Goal: Check status: Check status

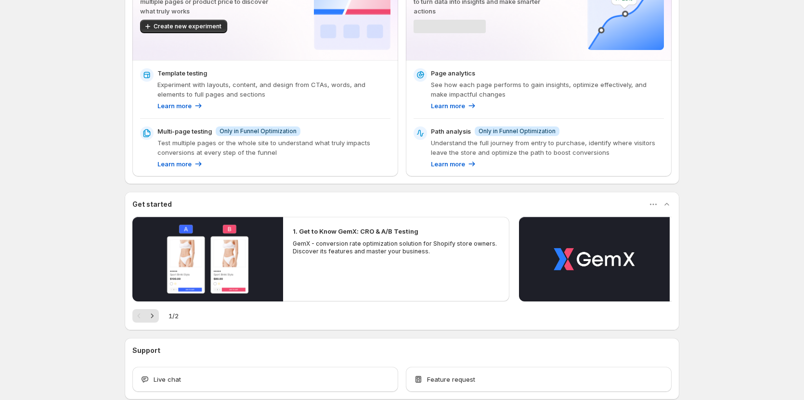
scroll to position [96, 0]
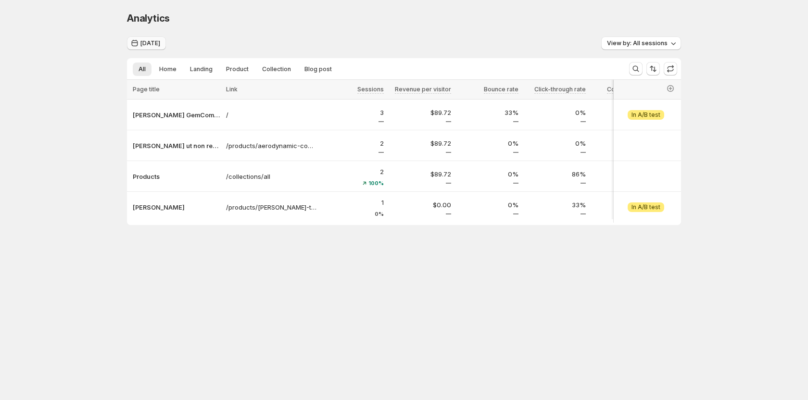
click at [152, 46] on span "[DATE]" at bounding box center [151, 43] width 20 height 8
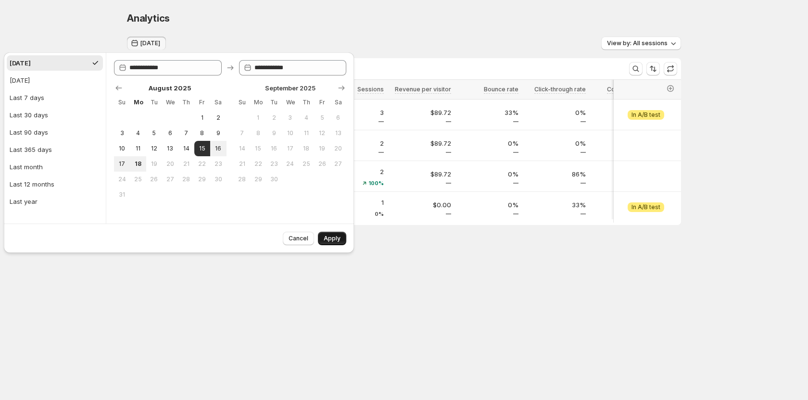
click at [337, 236] on span "Apply" at bounding box center [332, 239] width 17 height 8
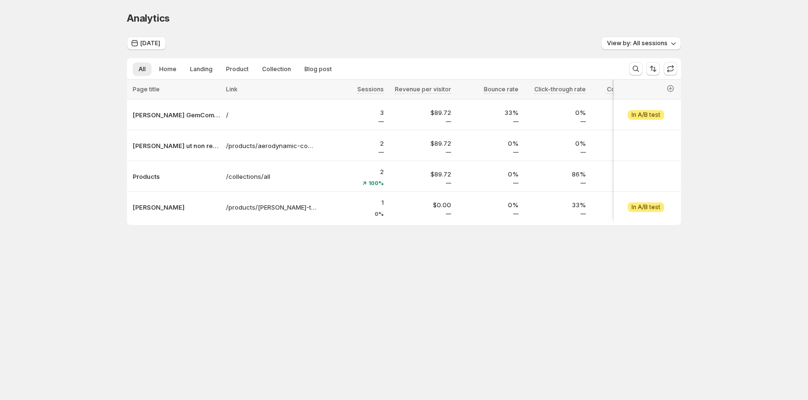
drag, startPoint x: 340, startPoint y: 228, endPoint x: 465, endPoint y: 229, distance: 124.6
click at [465, 225] on div at bounding box center [404, 224] width 554 height 2
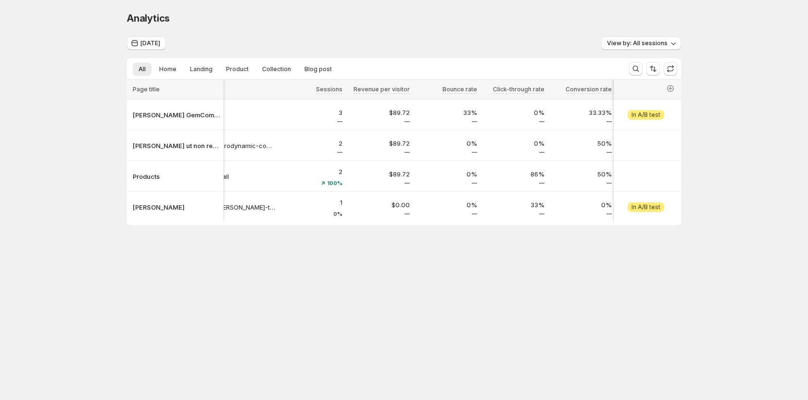
scroll to position [0, 48]
click at [154, 46] on span "[DATE]" at bounding box center [151, 43] width 20 height 8
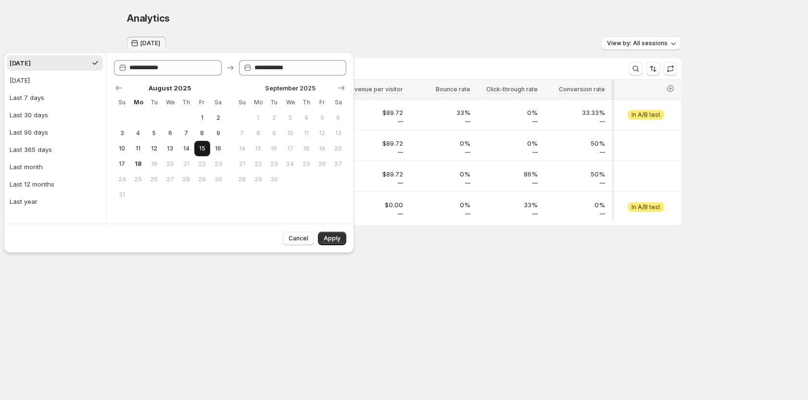
click at [199, 149] on span "15" at bounding box center [202, 149] width 8 height 8
click at [335, 239] on span "Apply" at bounding box center [332, 239] width 17 height 8
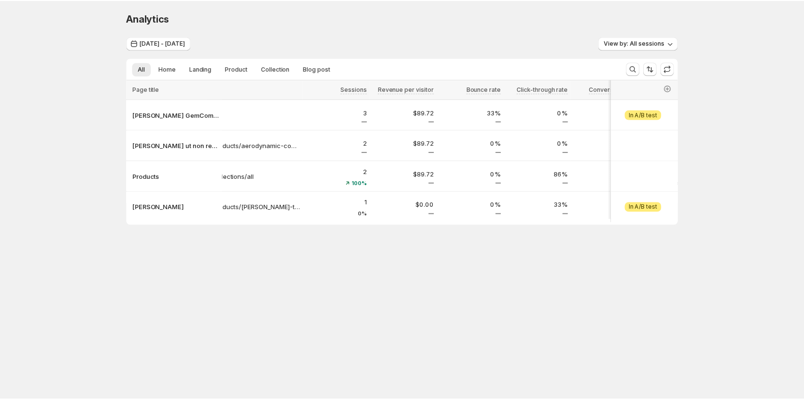
scroll to position [0, 0]
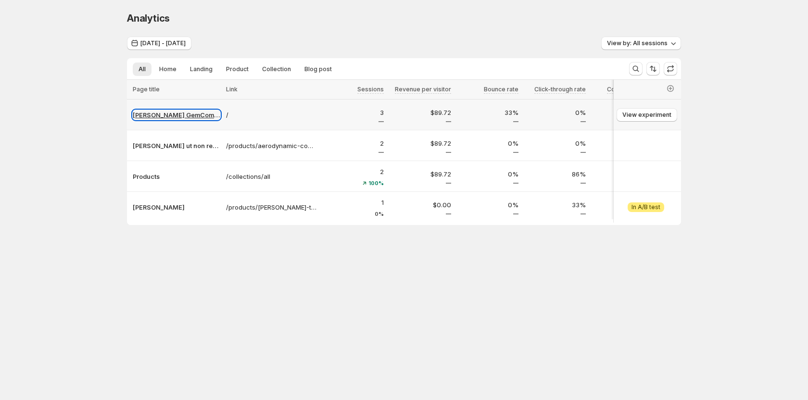
click at [175, 115] on p "[PERSON_NAME] GemCommerce" at bounding box center [177, 115] width 88 height 10
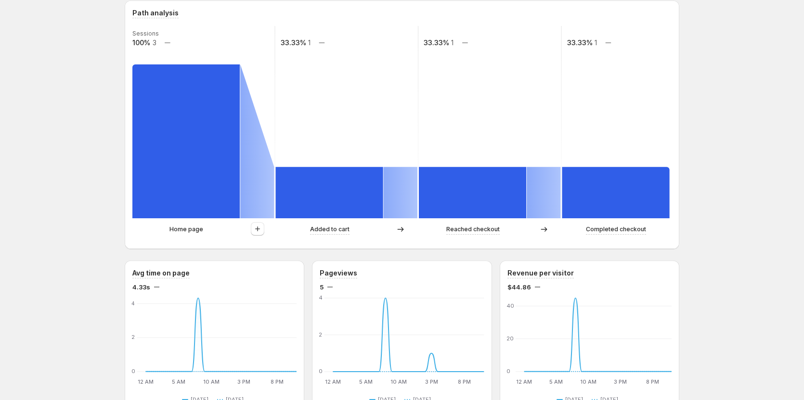
scroll to position [241, 0]
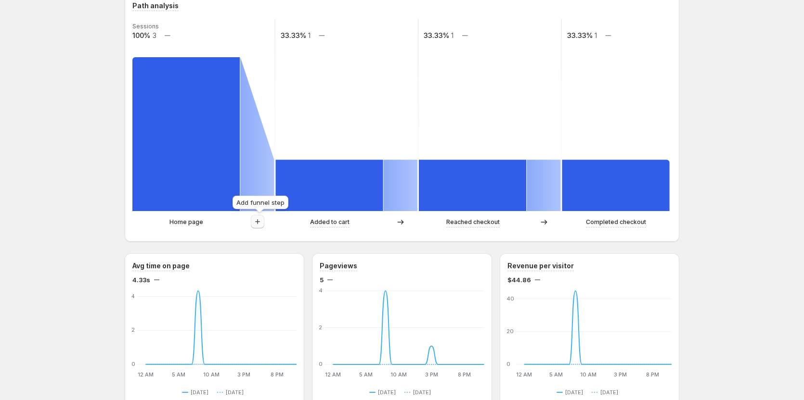
click at [259, 222] on icon "button" at bounding box center [258, 222] width 10 height 10
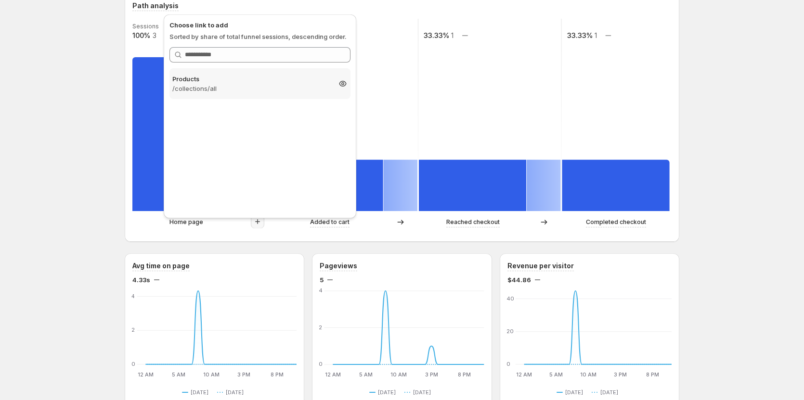
click at [274, 84] on p "/collections/all" at bounding box center [251, 89] width 158 height 10
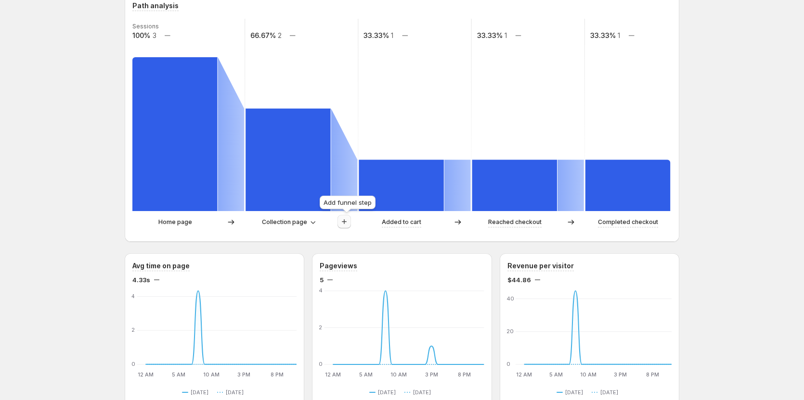
click at [344, 221] on icon "button" at bounding box center [344, 222] width 10 height 10
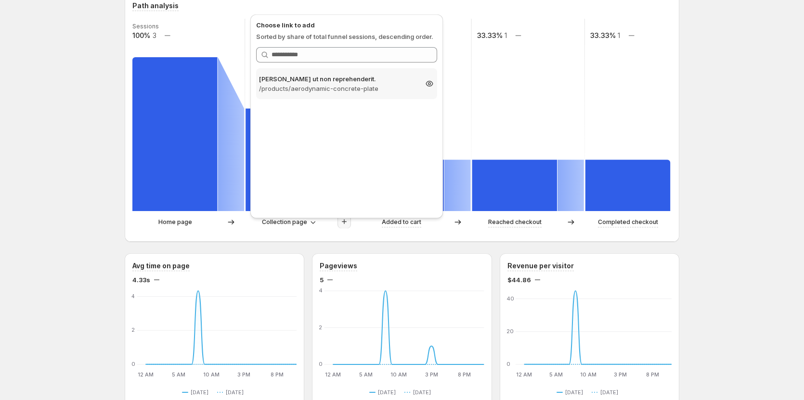
click at [355, 85] on p "/products/aerodynamic-concrete-plate" at bounding box center [338, 89] width 158 height 10
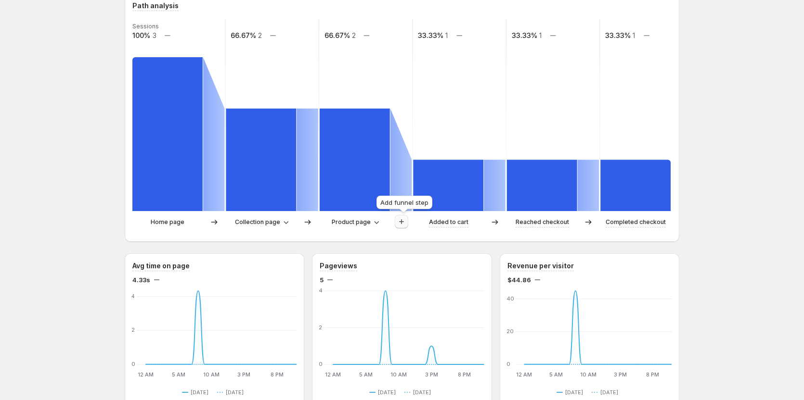
click at [399, 220] on icon "button" at bounding box center [402, 222] width 10 height 10
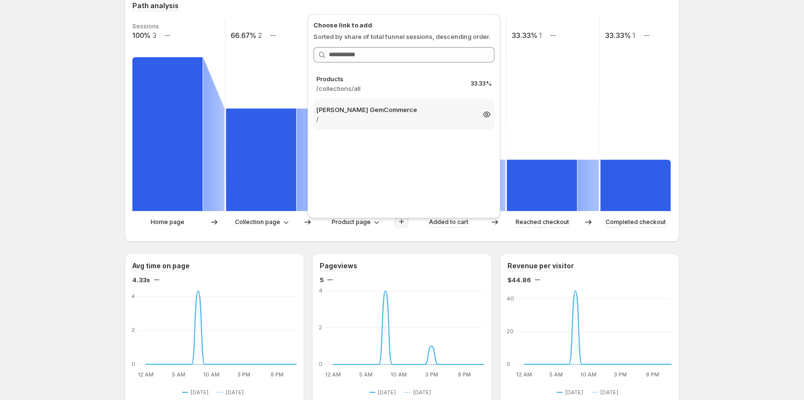
click at [394, 111] on p "[PERSON_NAME] GemCommerce" at bounding box center [395, 110] width 158 height 10
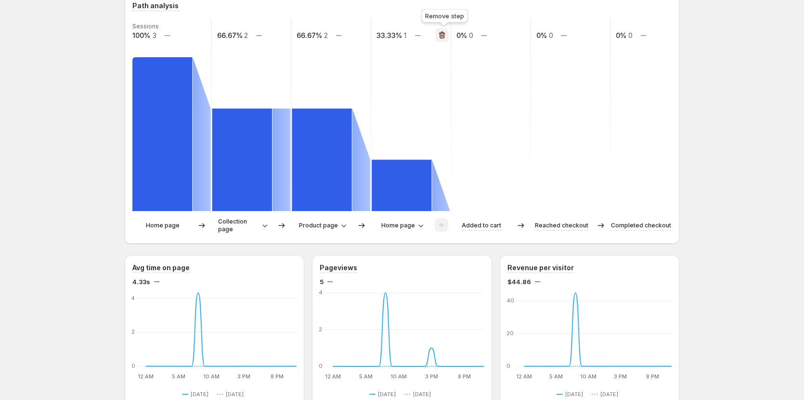
click at [443, 35] on icon "button" at bounding box center [442, 35] width 1 height 3
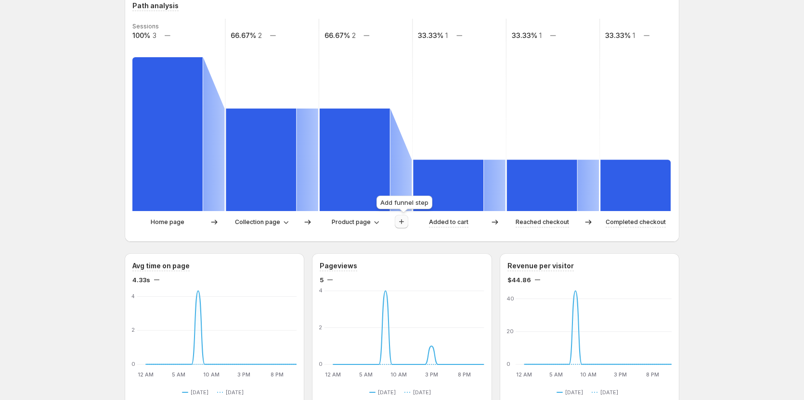
click at [406, 223] on icon "button" at bounding box center [402, 222] width 10 height 10
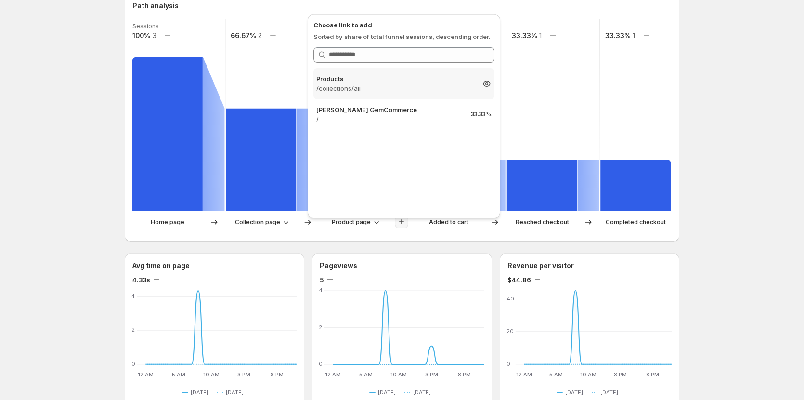
click at [388, 89] on p "/collections/all" at bounding box center [395, 89] width 158 height 10
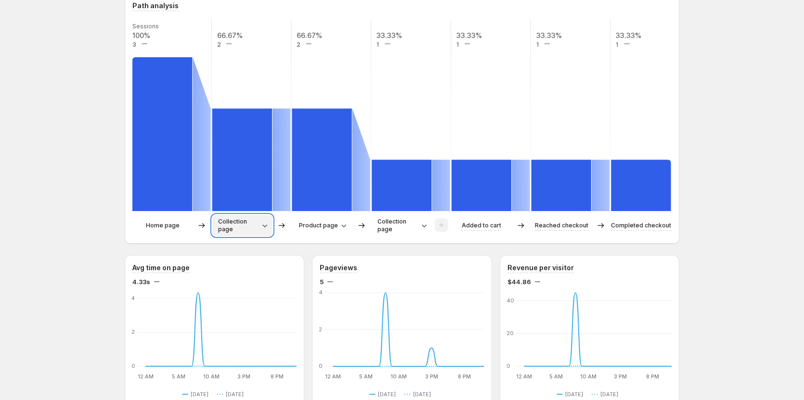
click at [267, 226] on icon "button" at bounding box center [264, 226] width 5 height 3
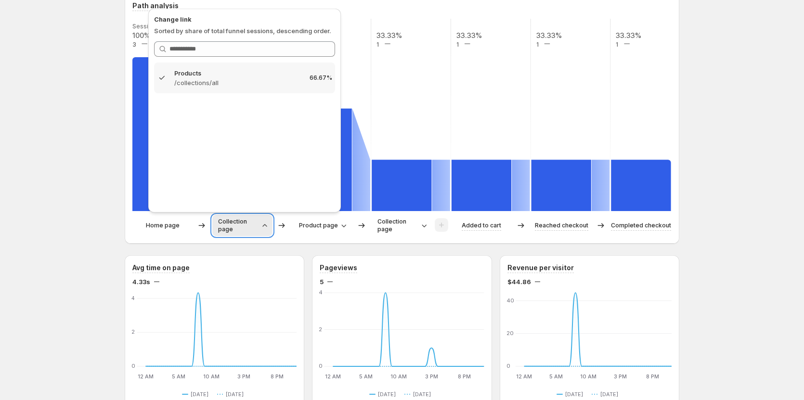
click at [267, 226] on icon "button" at bounding box center [265, 226] width 10 height 10
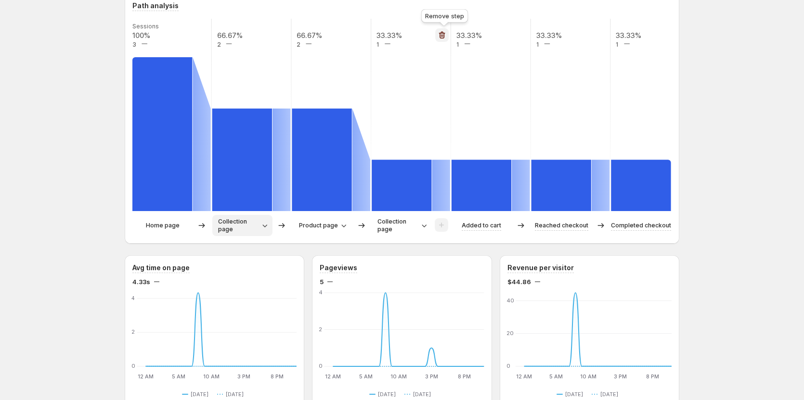
click at [445, 33] on icon "button" at bounding box center [441, 35] width 6 height 7
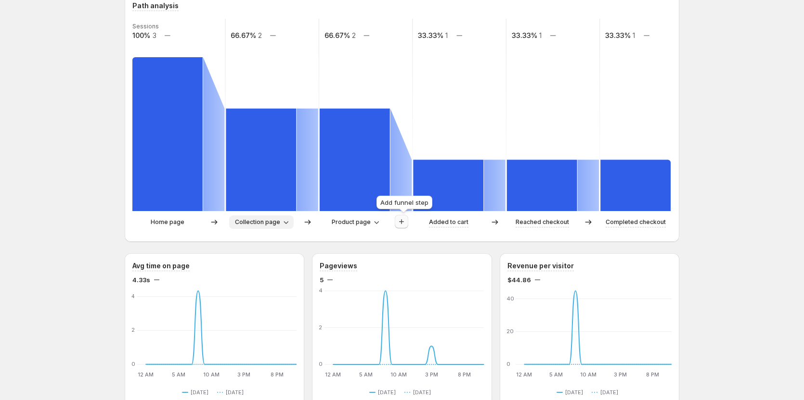
click at [402, 223] on icon "button" at bounding box center [402, 222] width 10 height 10
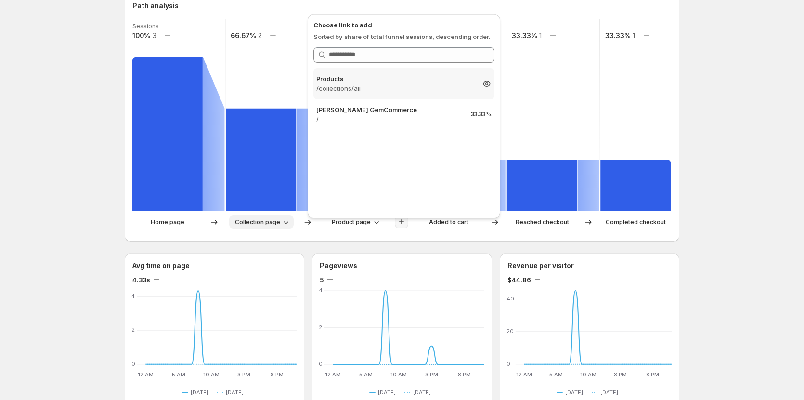
click at [386, 88] on p "/collections/all" at bounding box center [395, 89] width 158 height 10
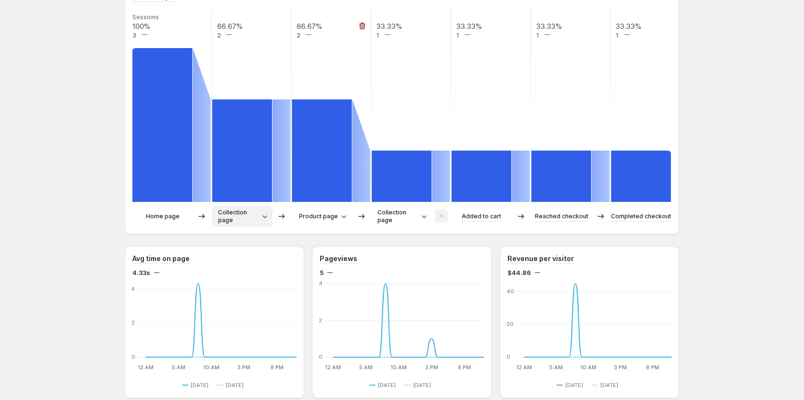
scroll to position [289, 0]
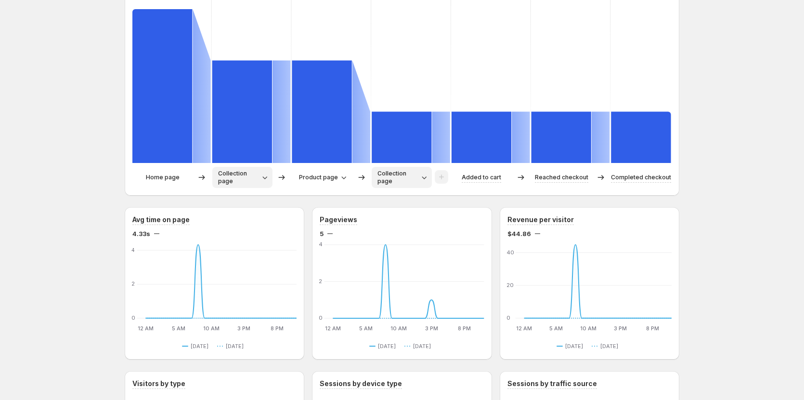
click at [403, 172] on span "Collection page" at bounding box center [397, 177] width 41 height 15
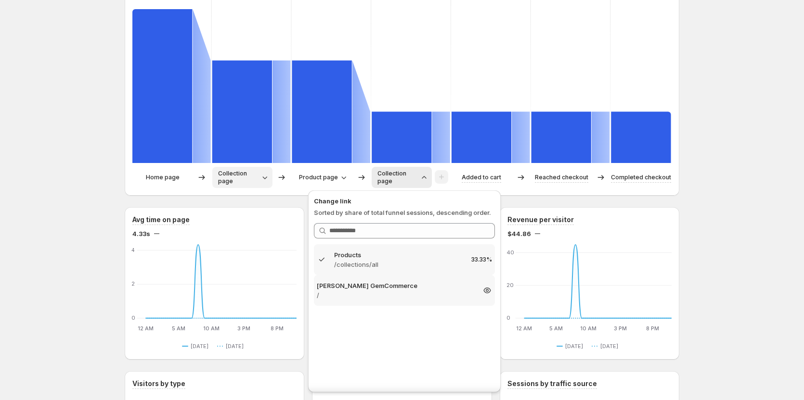
click at [365, 294] on p "/" at bounding box center [396, 296] width 158 height 10
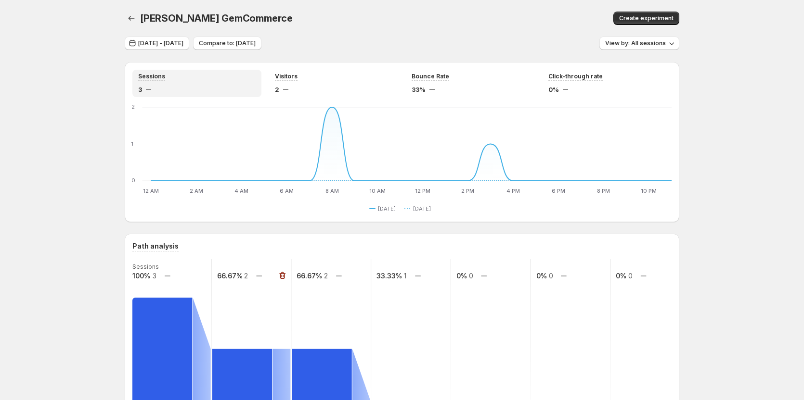
scroll to position [192, 0]
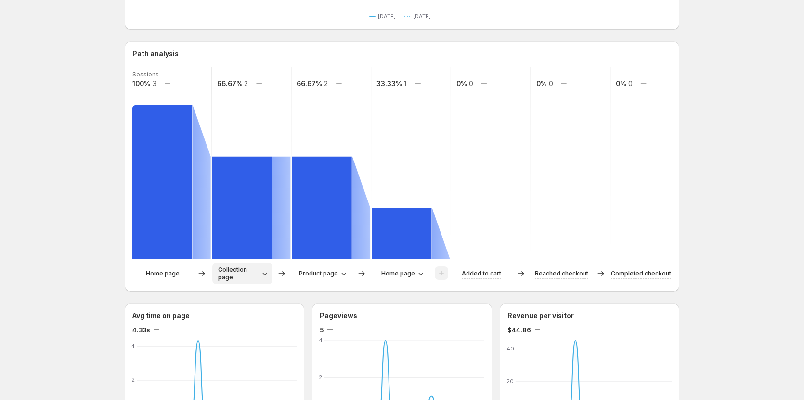
click at [395, 282] on div "Home page" at bounding box center [410, 273] width 79 height 21
click at [396, 278] on button "Home page" at bounding box center [401, 273] width 53 height 13
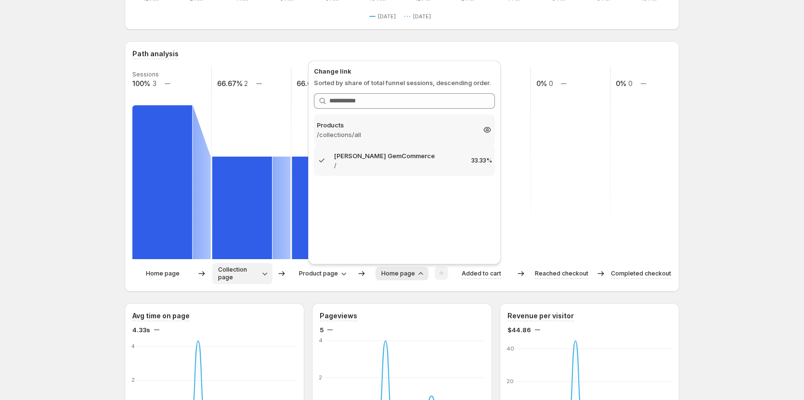
click at [397, 141] on div "Products /collections/all 33.33%" at bounding box center [404, 130] width 181 height 31
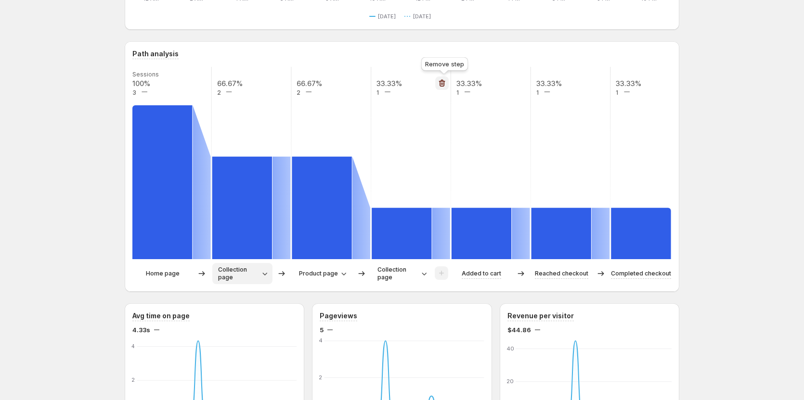
click at [444, 79] on icon "button" at bounding box center [442, 83] width 10 height 10
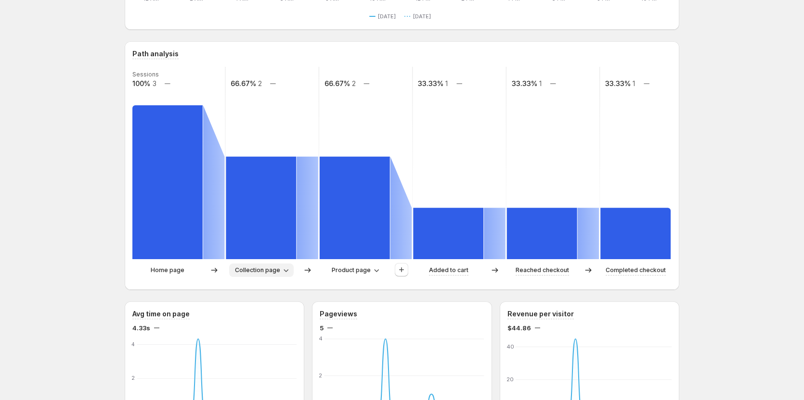
click at [277, 270] on span "Collection page" at bounding box center [257, 271] width 45 height 8
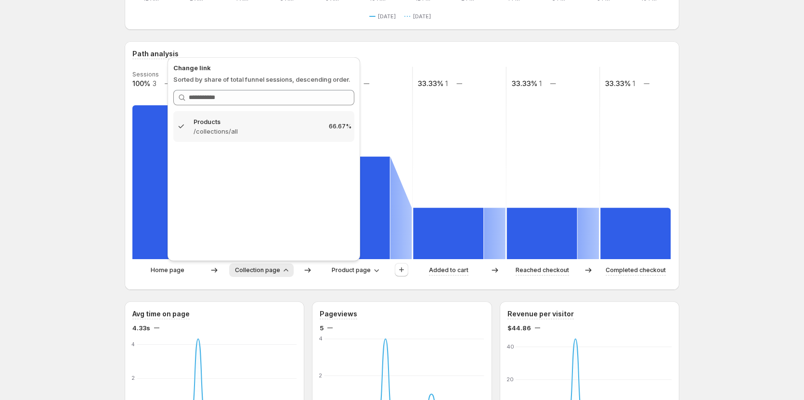
click at [105, 178] on div "[PERSON_NAME] GemCommerce. This page is ready [PERSON_NAME] GemCommerce Create …" at bounding box center [402, 396] width 804 height 1176
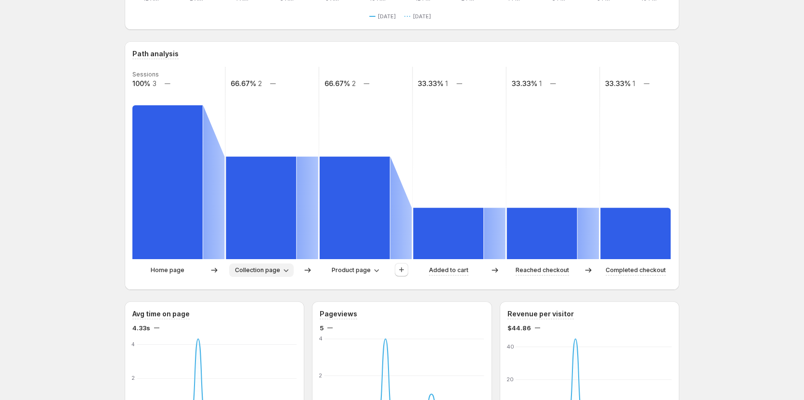
click at [266, 272] on span "Collection page" at bounding box center [257, 271] width 45 height 8
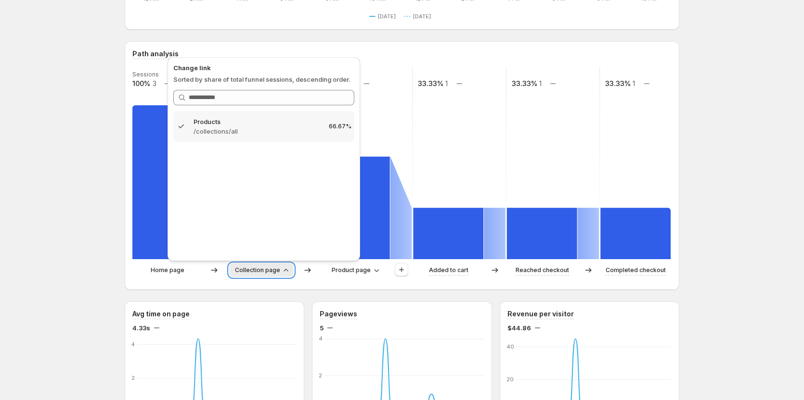
click at [266, 272] on span "Collection page" at bounding box center [257, 271] width 45 height 8
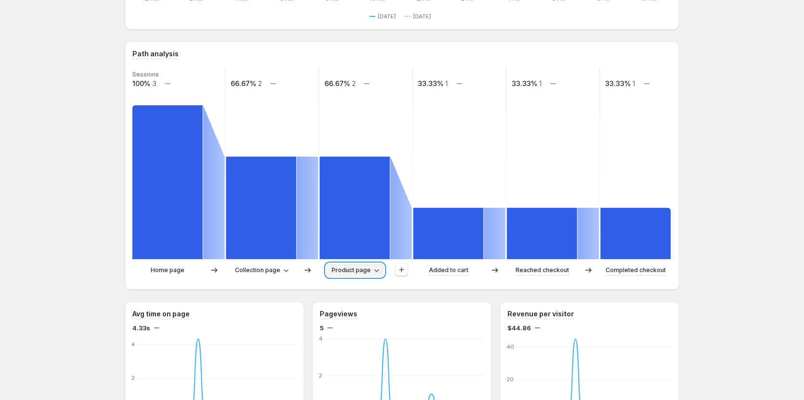
click at [384, 271] on button "Product page" at bounding box center [355, 270] width 58 height 13
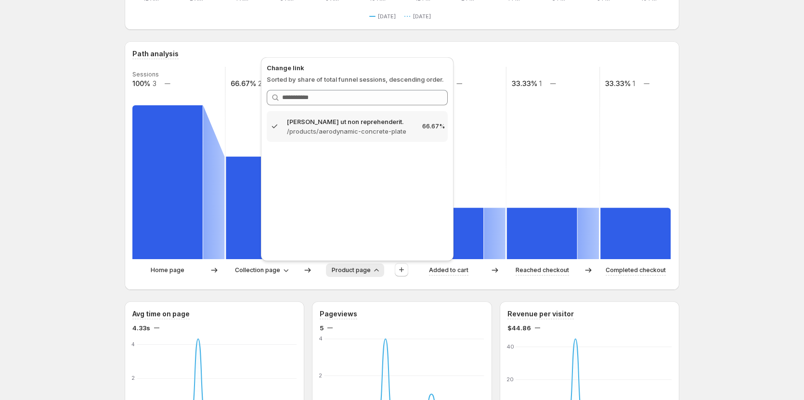
click at [288, 292] on div "[DATE] - [DATE] Compare to: [DATE] View by: All sessions Sessions 3 Visitors 2 …" at bounding box center [402, 387] width 554 height 1087
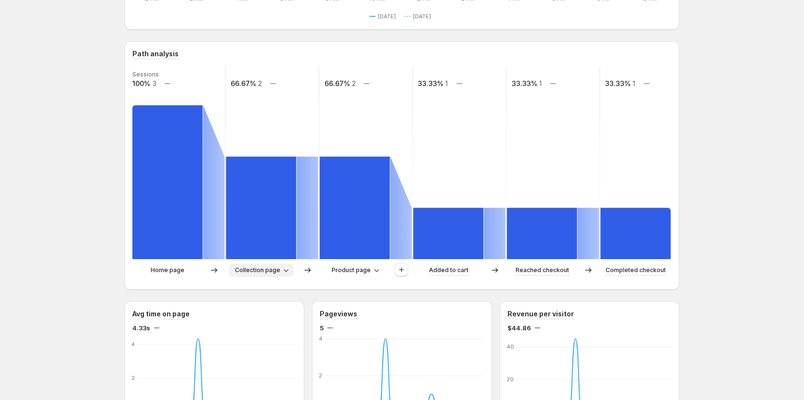
click at [277, 266] on button "Collection page" at bounding box center [261, 270] width 64 height 13
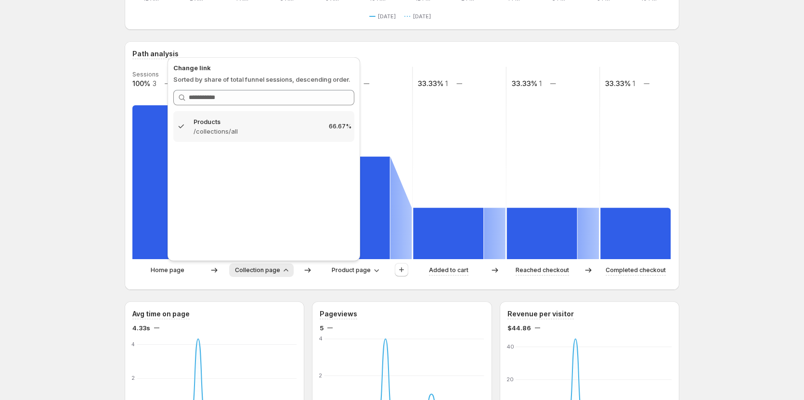
click at [277, 266] on button "Collection page" at bounding box center [261, 270] width 64 height 13
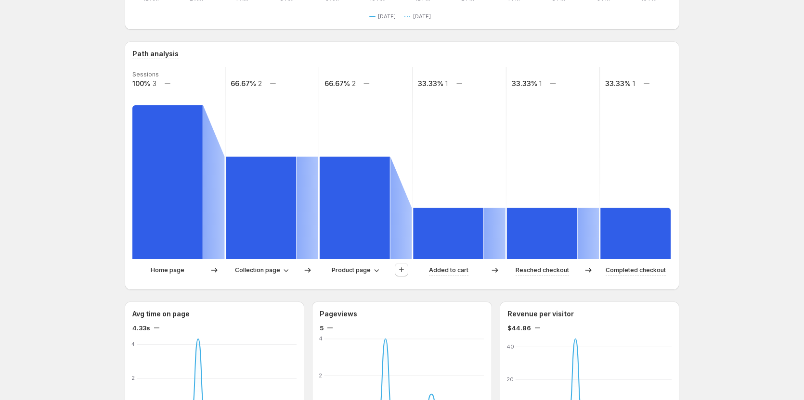
click at [354, 263] on div "Sessions 100% 3 66.67% 2 66.67% 2 33.33% 1 33.33% 1 33.33% 1 Home page Collecti…" at bounding box center [401, 175] width 539 height 216
click at [357, 269] on span "Product page" at bounding box center [351, 271] width 39 height 8
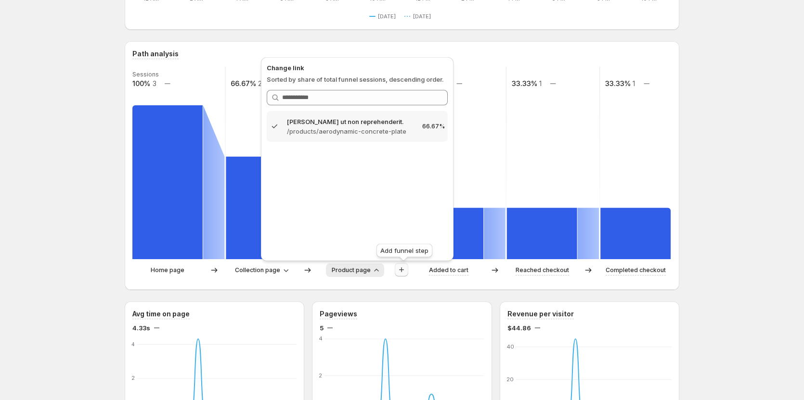
click at [398, 270] on icon "button" at bounding box center [402, 270] width 10 height 10
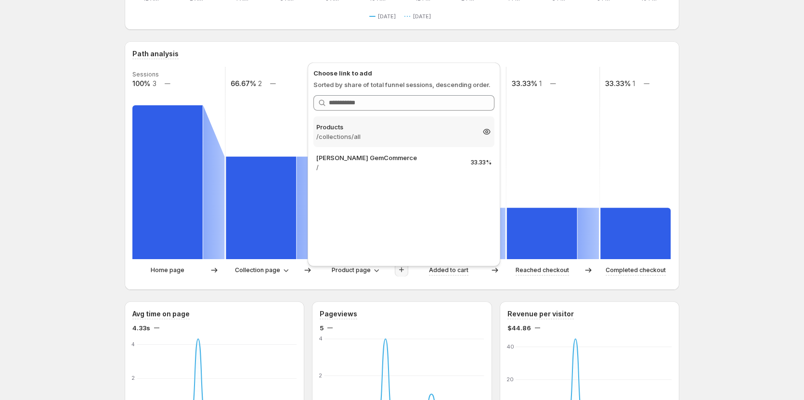
click at [379, 141] on div "Products /collections/all 33.33%" at bounding box center [403, 131] width 181 height 31
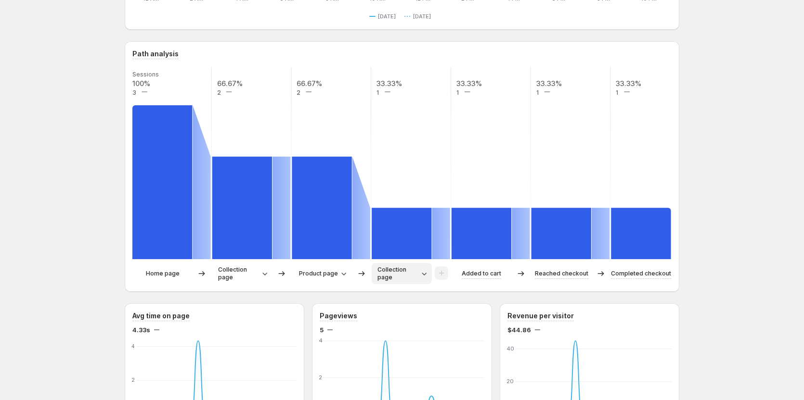
click at [424, 274] on icon "button" at bounding box center [424, 274] width 10 height 10
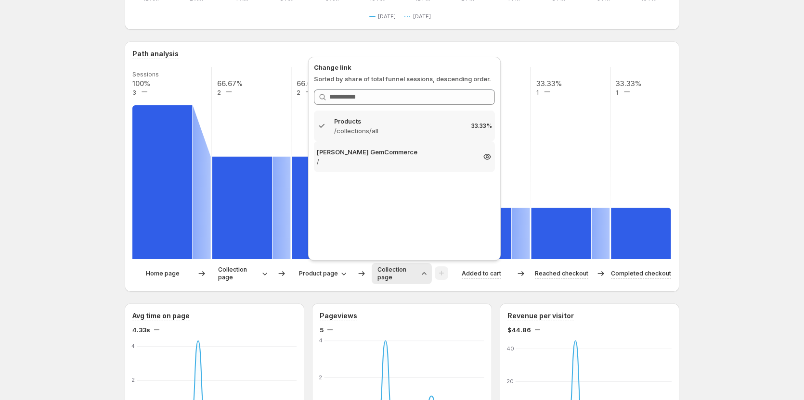
click at [438, 160] on p "/" at bounding box center [396, 162] width 158 height 10
